Goal: Task Accomplishment & Management: Manage account settings

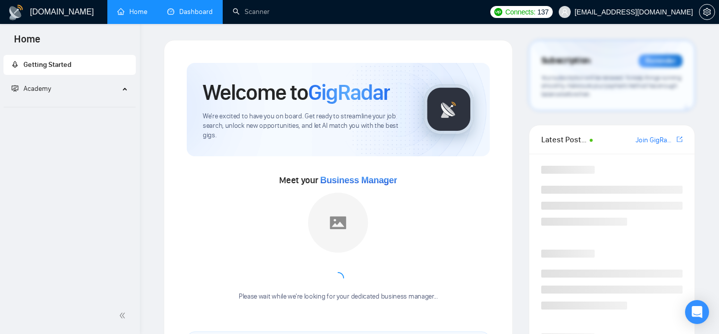
click at [199, 7] on link "Dashboard" at bounding box center [189, 11] width 45 height 8
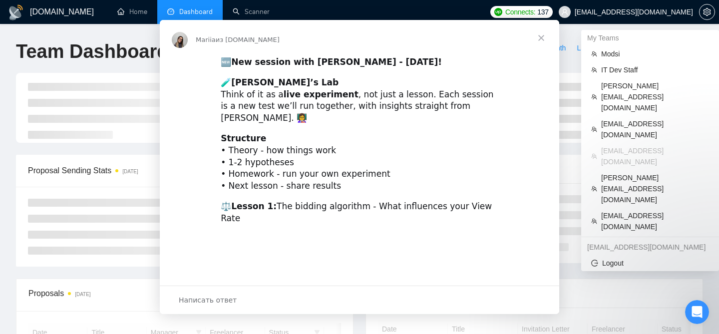
click at [643, 13] on div "Мессенджер Intercom" at bounding box center [359, 167] width 719 height 334
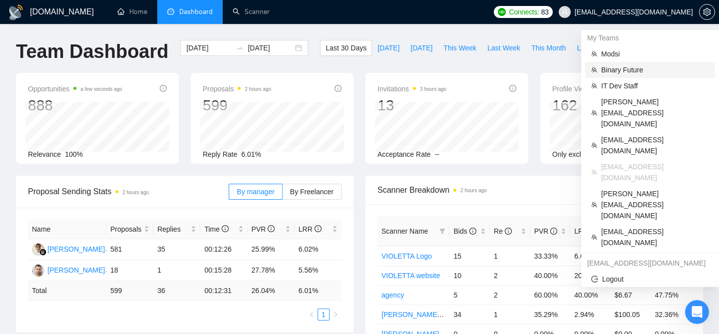
click at [623, 70] on span "Binary Future" at bounding box center [655, 69] width 108 height 11
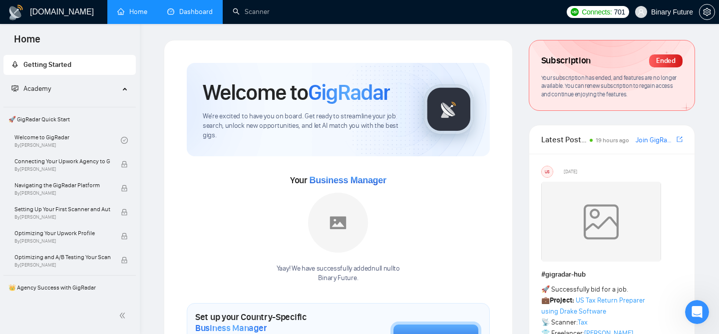
click at [175, 16] on link "Dashboard" at bounding box center [189, 11] width 45 height 8
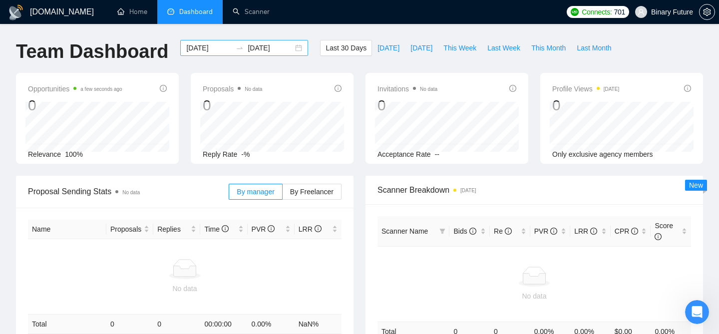
click at [290, 50] on div "2025-08-18 2025-09-17" at bounding box center [244, 48] width 128 height 16
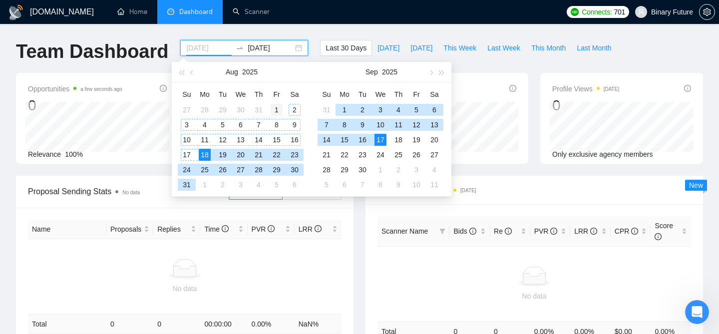
type input "2025-08-01"
click at [274, 111] on div "1" at bounding box center [277, 110] width 12 height 12
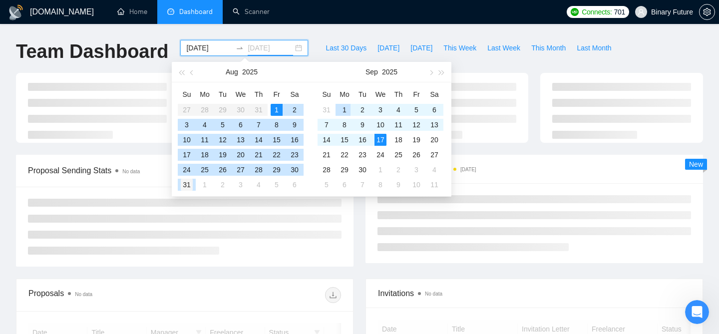
type input "2025-08-31"
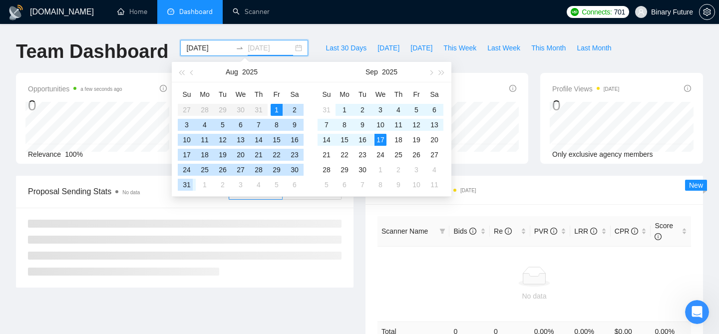
click at [188, 183] on div "31" at bounding box center [187, 185] width 12 height 12
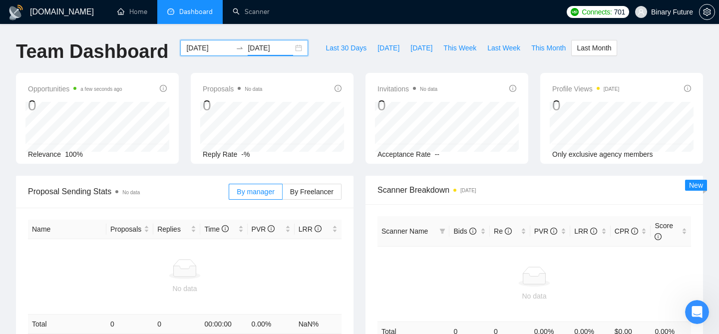
click at [293, 54] on div "2025-08-01 2025-08-31" at bounding box center [244, 48] width 128 height 16
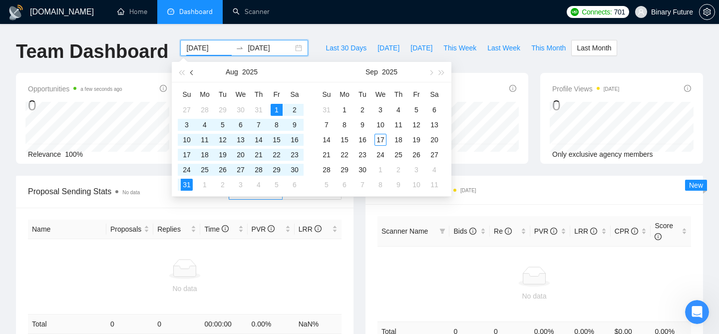
click at [193, 68] on button "button" at bounding box center [192, 72] width 11 height 20
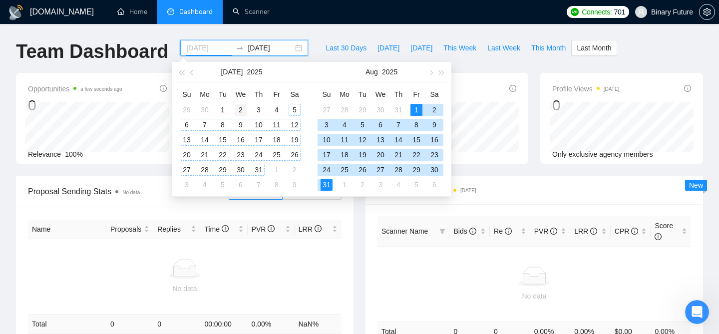
type input "2025-07-02"
click at [242, 109] on div "2" at bounding box center [241, 110] width 12 height 12
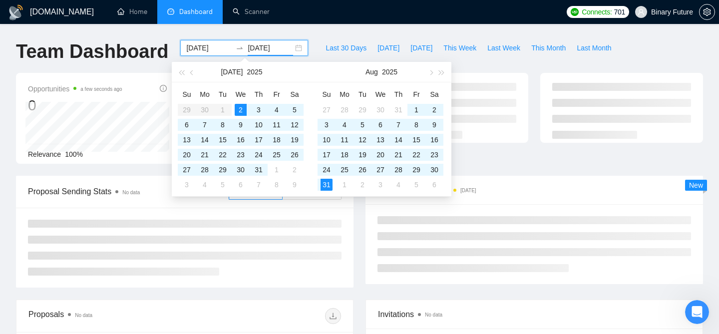
click at [225, 105] on table "Su Mo Tu We Th Fr Sa 29 30 1 2 3 4 5 6 7 8 9 10 11 12 13 14 15 16 17 18 19 20 2…" at bounding box center [241, 139] width 126 height 106
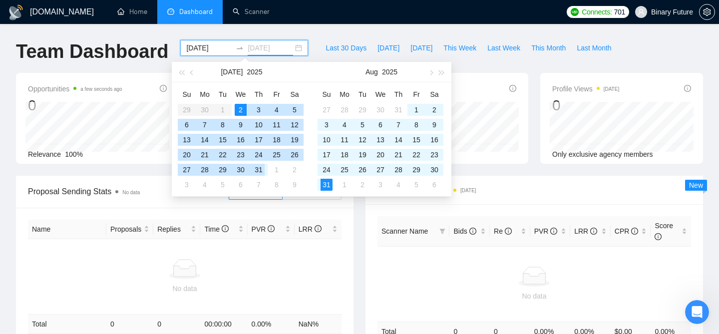
type input "2025-07-31"
click at [258, 169] on div "31" at bounding box center [259, 170] width 12 height 12
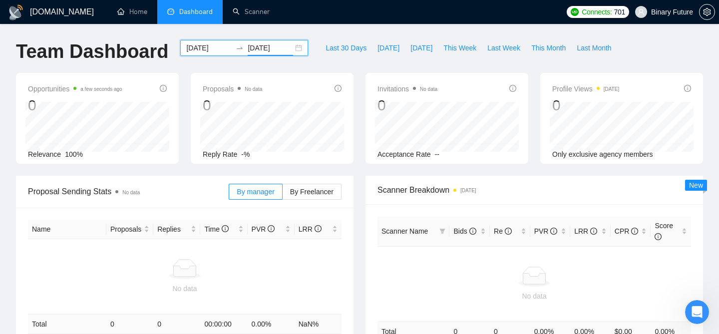
click at [290, 47] on div "2025-07-02 2025-07-31" at bounding box center [244, 48] width 128 height 16
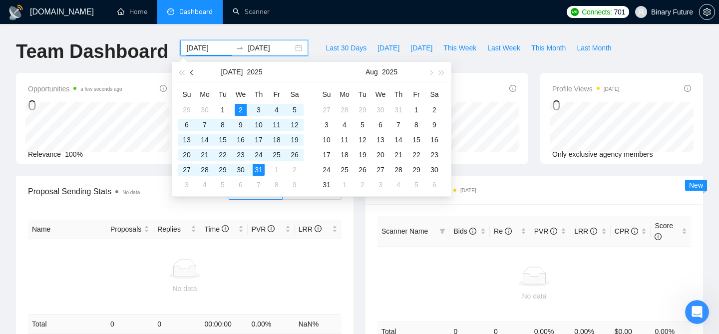
click at [193, 73] on span "button" at bounding box center [192, 72] width 5 height 5
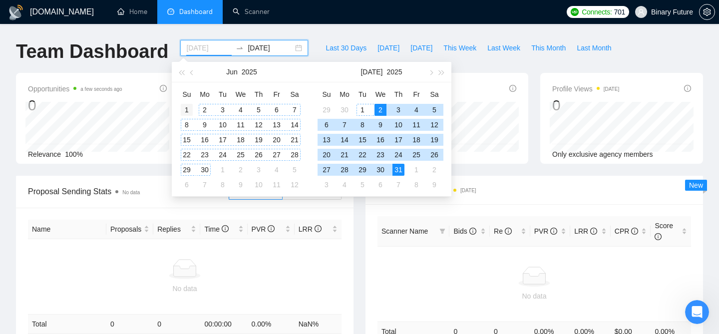
type input "2025-06-01"
click at [189, 108] on div "1" at bounding box center [187, 110] width 12 height 12
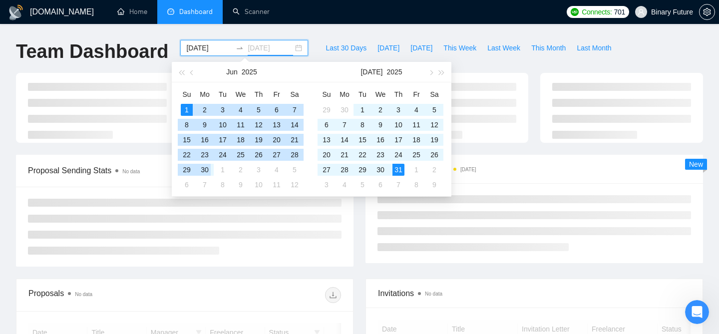
type input "2025-06-30"
click at [202, 168] on div "30" at bounding box center [205, 170] width 12 height 12
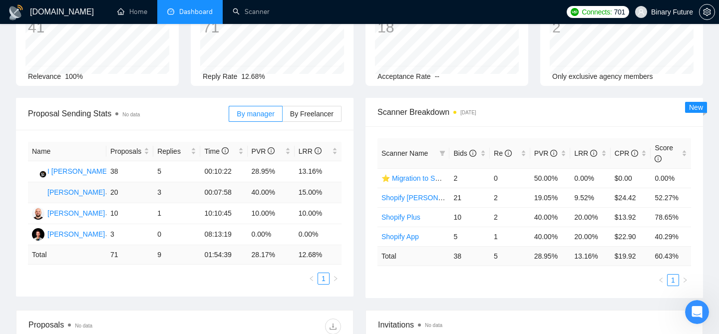
scroll to position [79, 0]
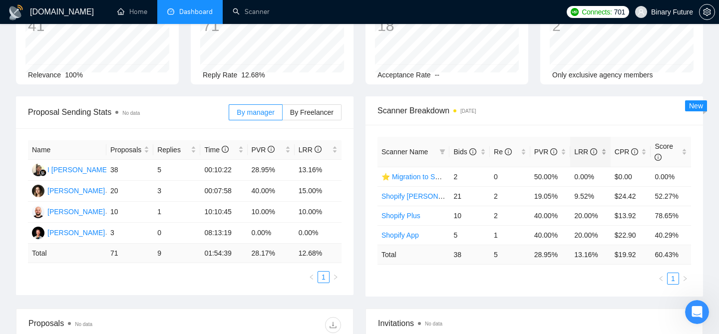
click at [605, 152] on div "LRR" at bounding box center [590, 151] width 32 height 11
click at [576, 294] on div "Scanner Name Bids Re PVR LRR CPR Score Shopify Plus 10 2 40.00% 20.00% $13.92 7…" at bounding box center [535, 211] width 338 height 172
click at [334, 150] on div "LRR" at bounding box center [318, 149] width 39 height 11
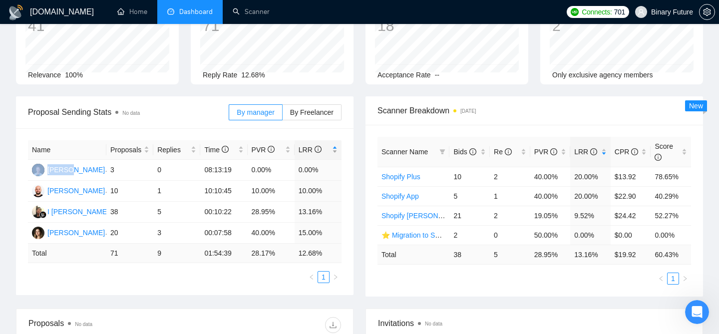
click at [334, 150] on div "LRR" at bounding box center [318, 149] width 39 height 11
click at [347, 222] on div "Name Proposals Replies Time PVR LRR Anna Hrinchenko 20 3 00:07:58 40.00% 15.00%…" at bounding box center [185, 211] width 338 height 167
